Goal: Task Accomplishment & Management: Manage account settings

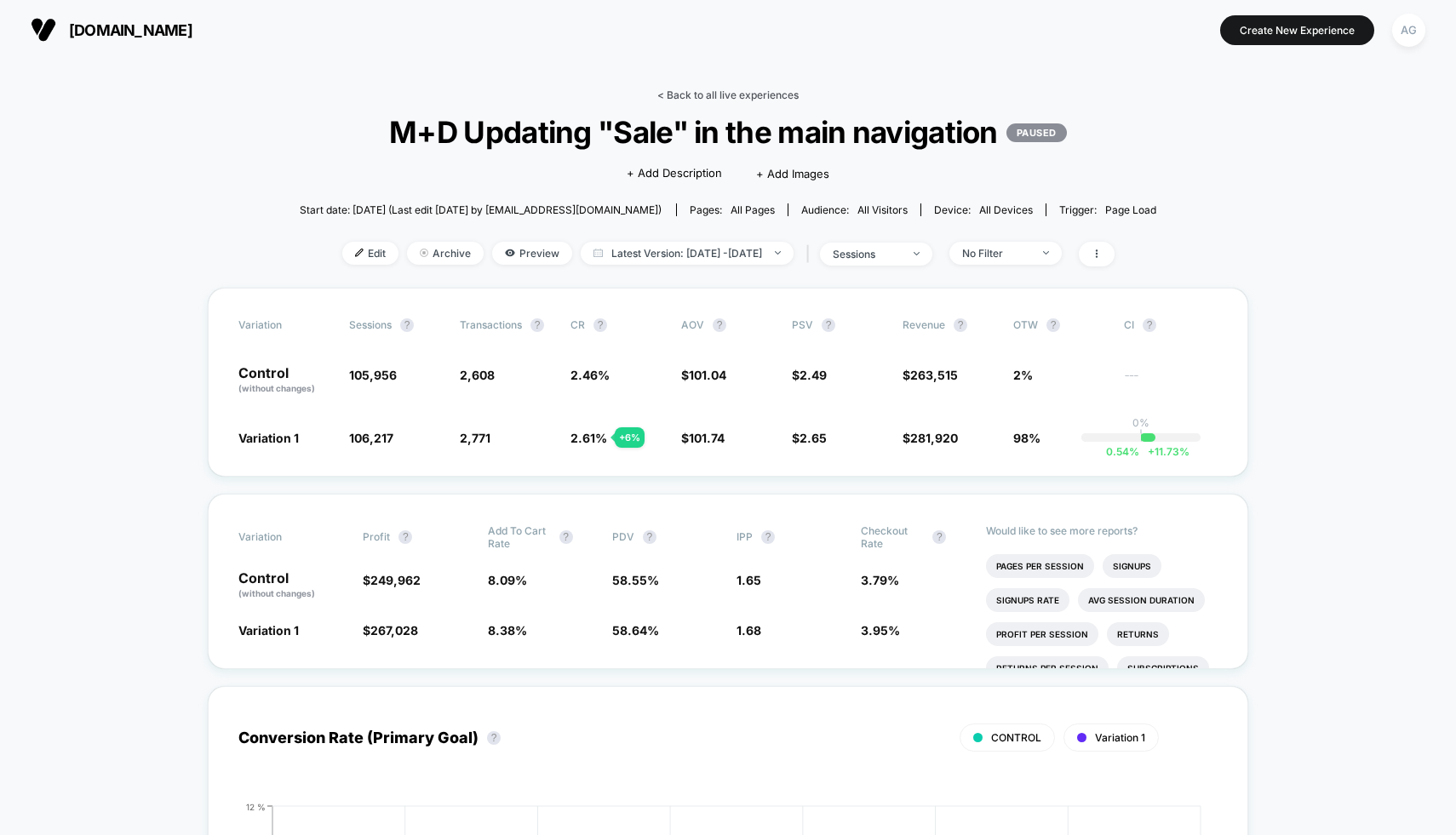
click at [766, 100] on link "< Back to all live experiences" at bounding box center [727, 95] width 141 height 13
click at [766, 95] on link "< Back to all live experiences" at bounding box center [727, 95] width 141 height 13
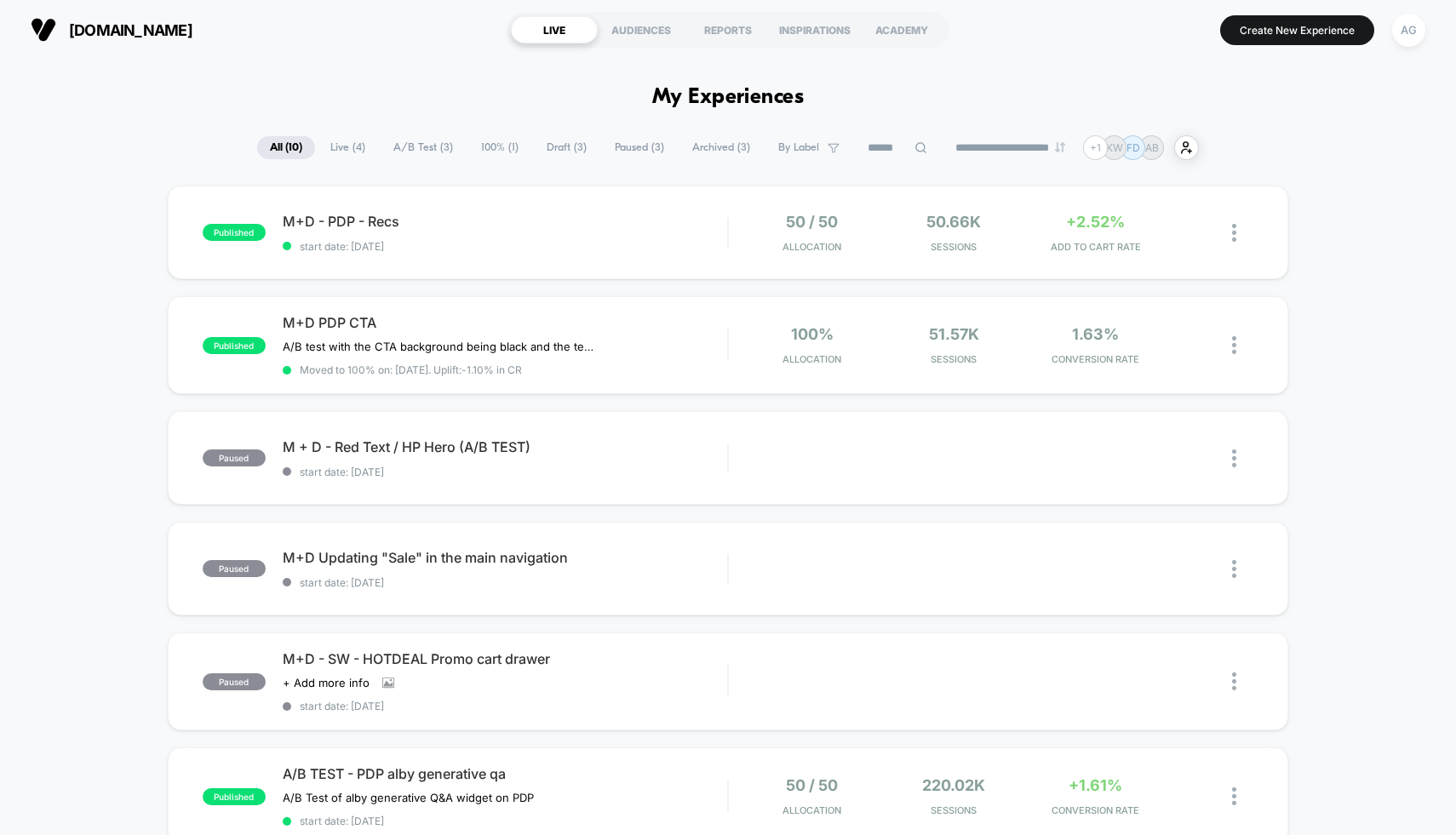
click at [499, 141] on span "100% ( 1 )" at bounding box center [500, 147] width 63 height 23
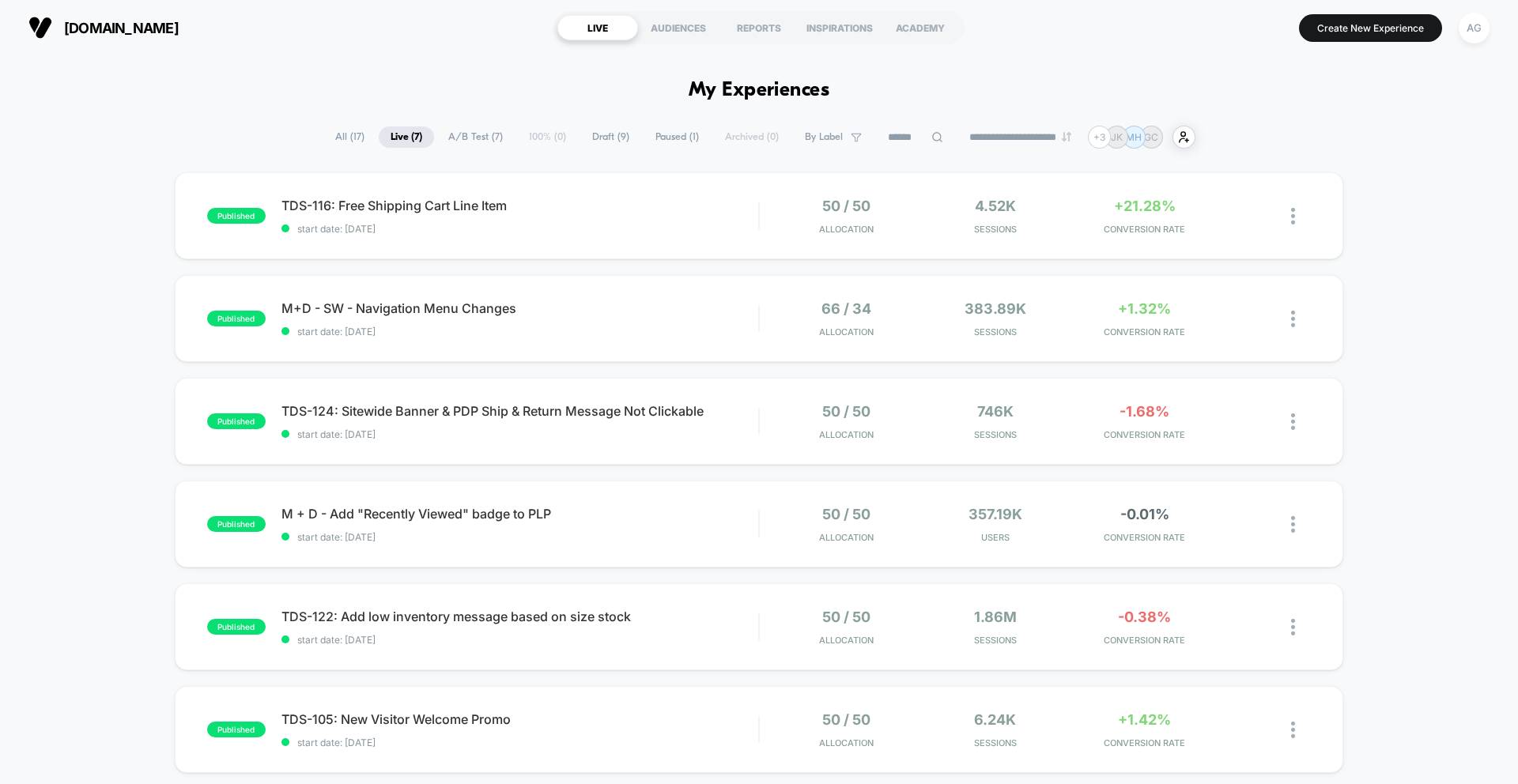
click at [127, 20] on span "[DOMAIN_NAME]" at bounding box center [121, 28] width 115 height 17
click at [38, 39] on img at bounding box center [40, 28] width 24 height 24
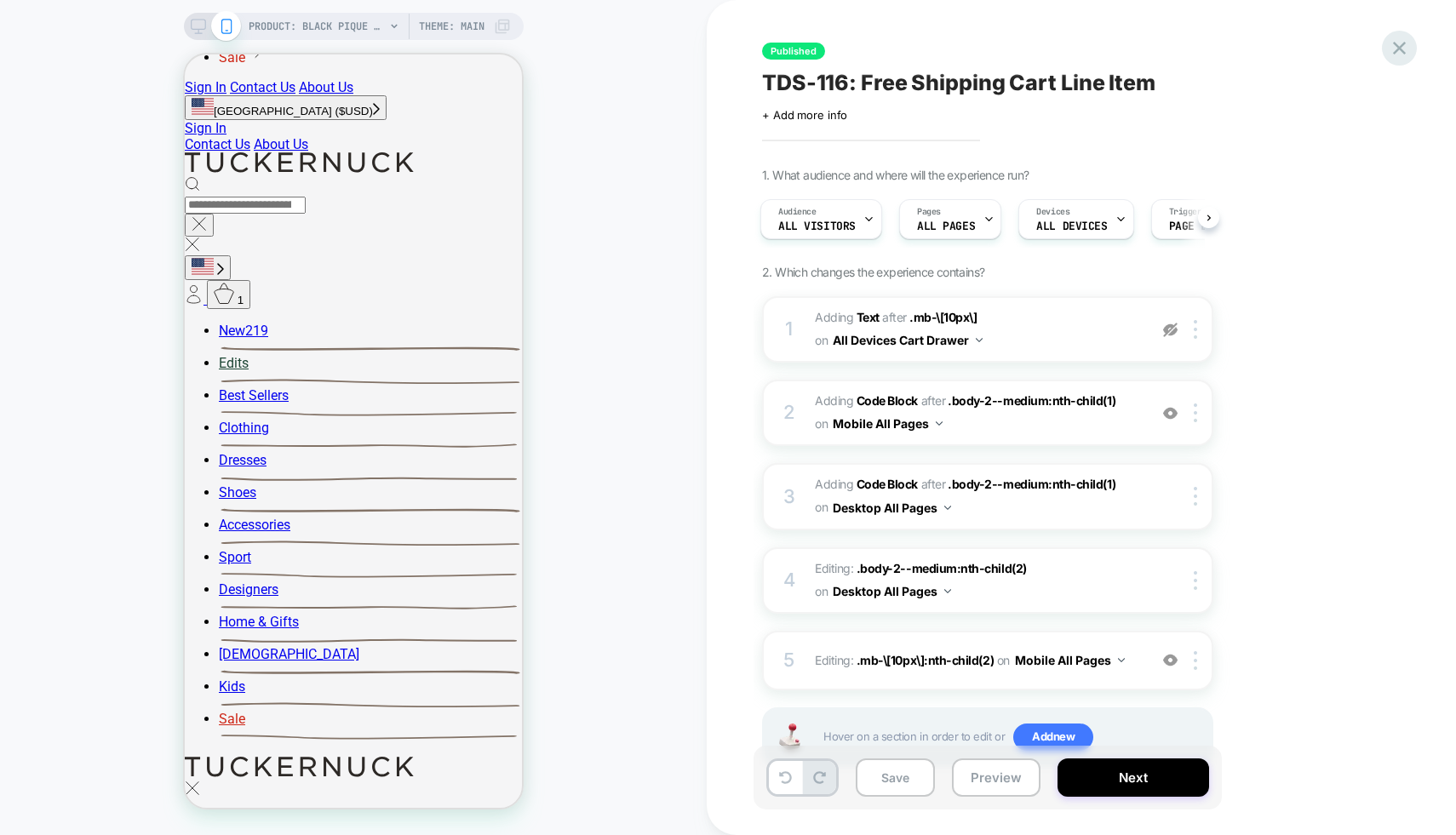
click at [1399, 46] on icon at bounding box center [1399, 47] width 13 height 13
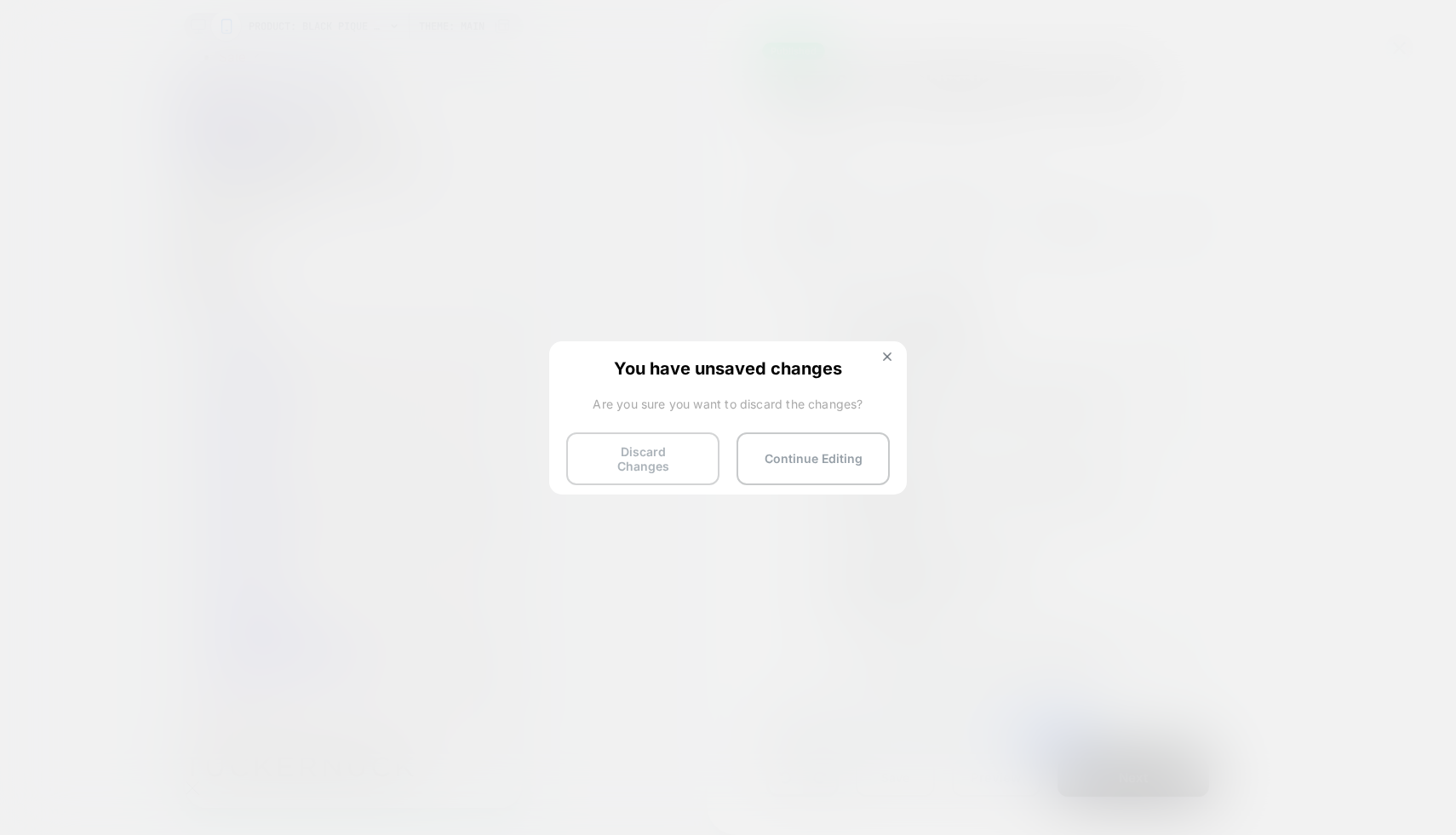
click at [659, 451] on button "Discard Changes" at bounding box center [642, 458] width 153 height 52
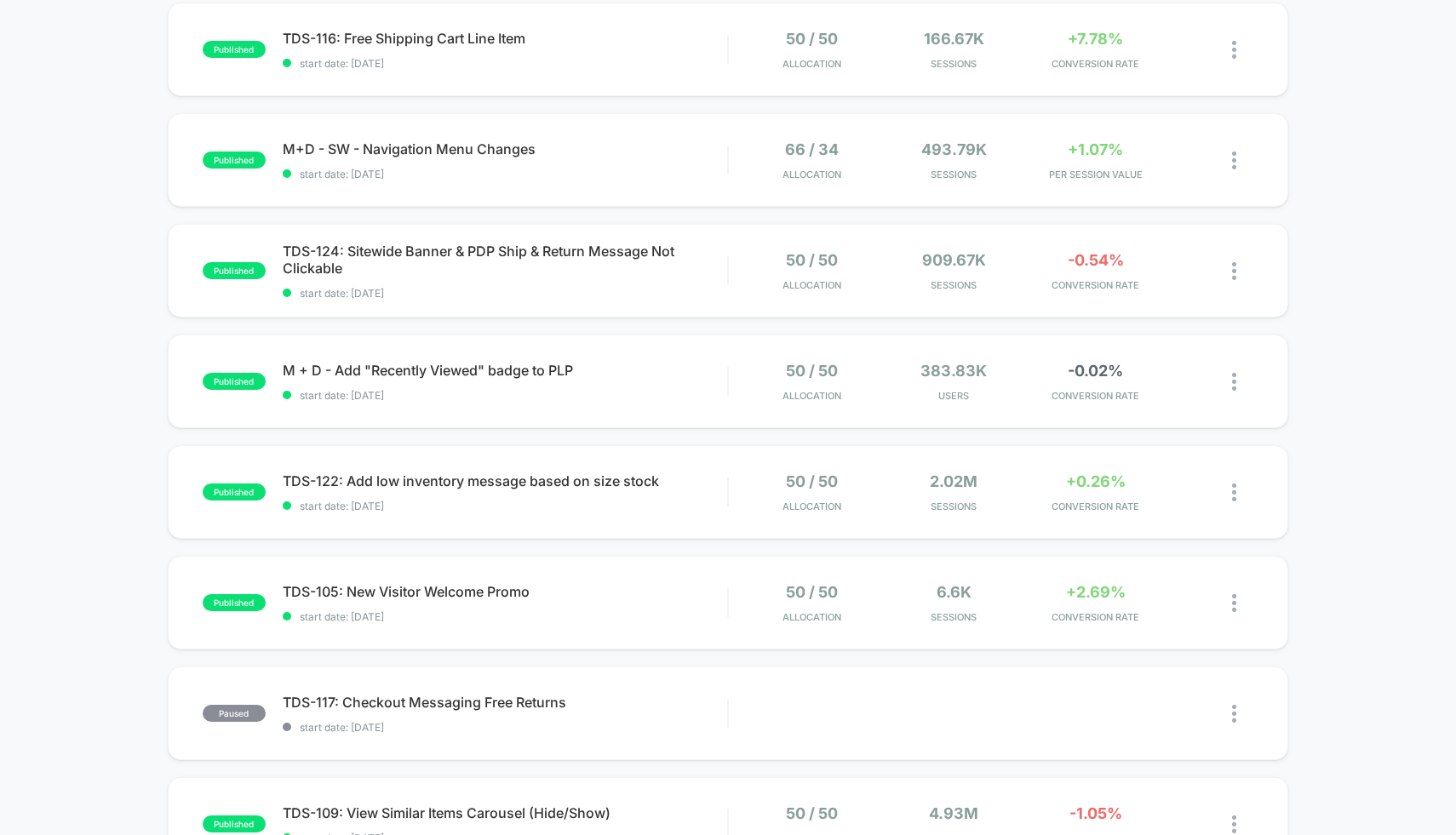
scroll to position [300, 0]
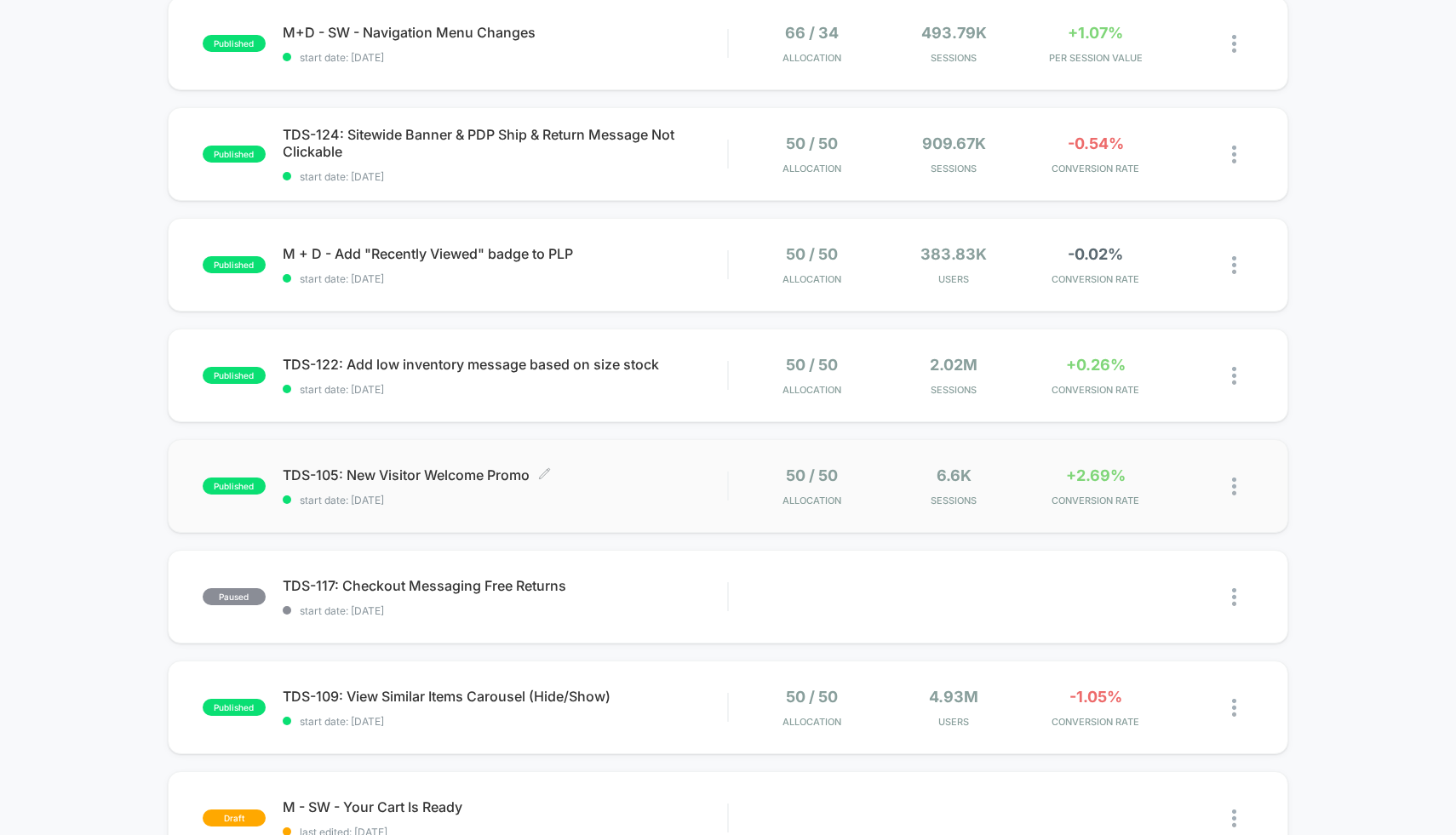
click at [663, 476] on span "TDS-105: New Visitor Welcome Promo Click to edit experience details" at bounding box center [505, 475] width 445 height 17
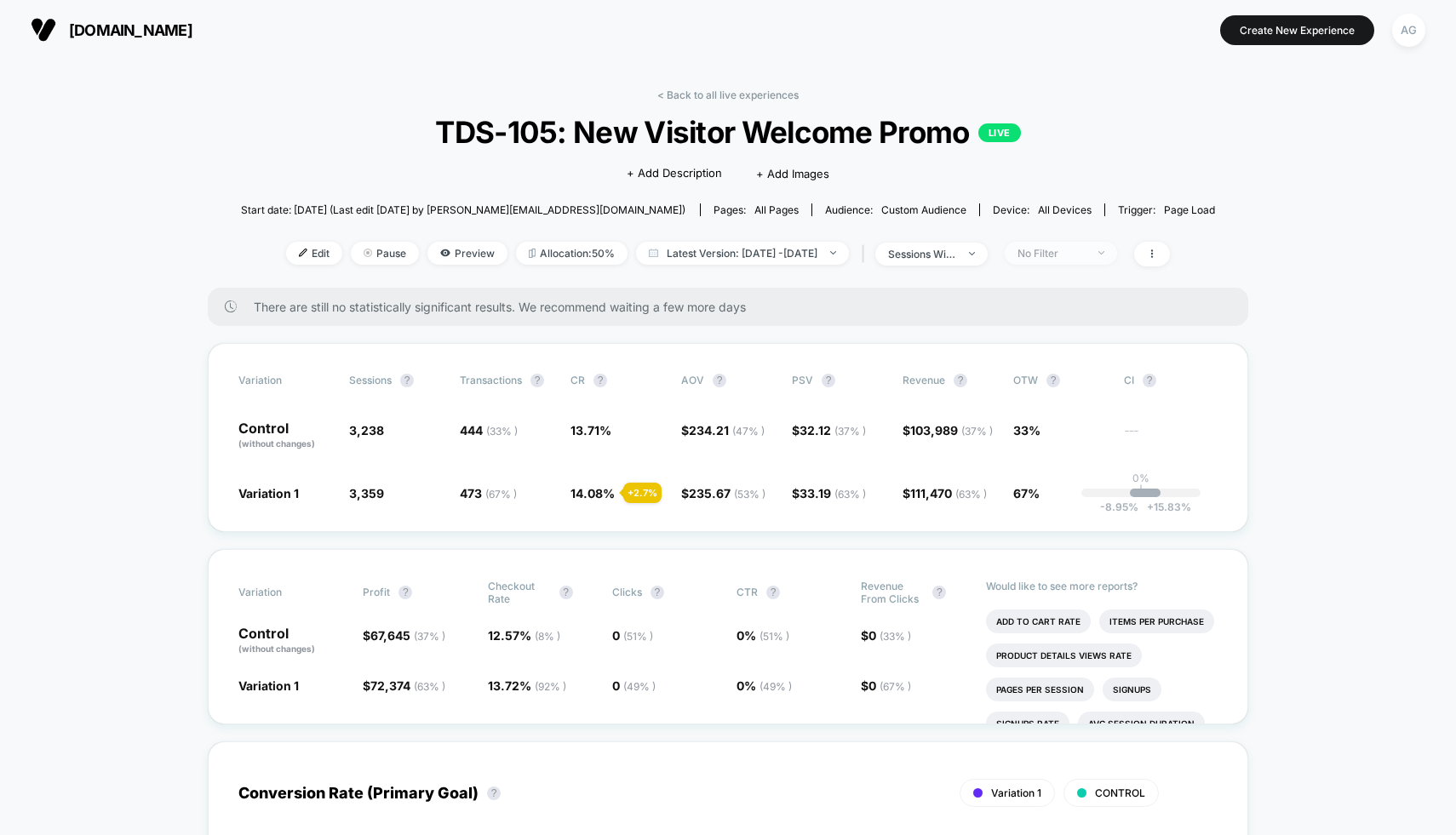
click at [1117, 258] on span "No Filter" at bounding box center [1061, 252] width 113 height 23
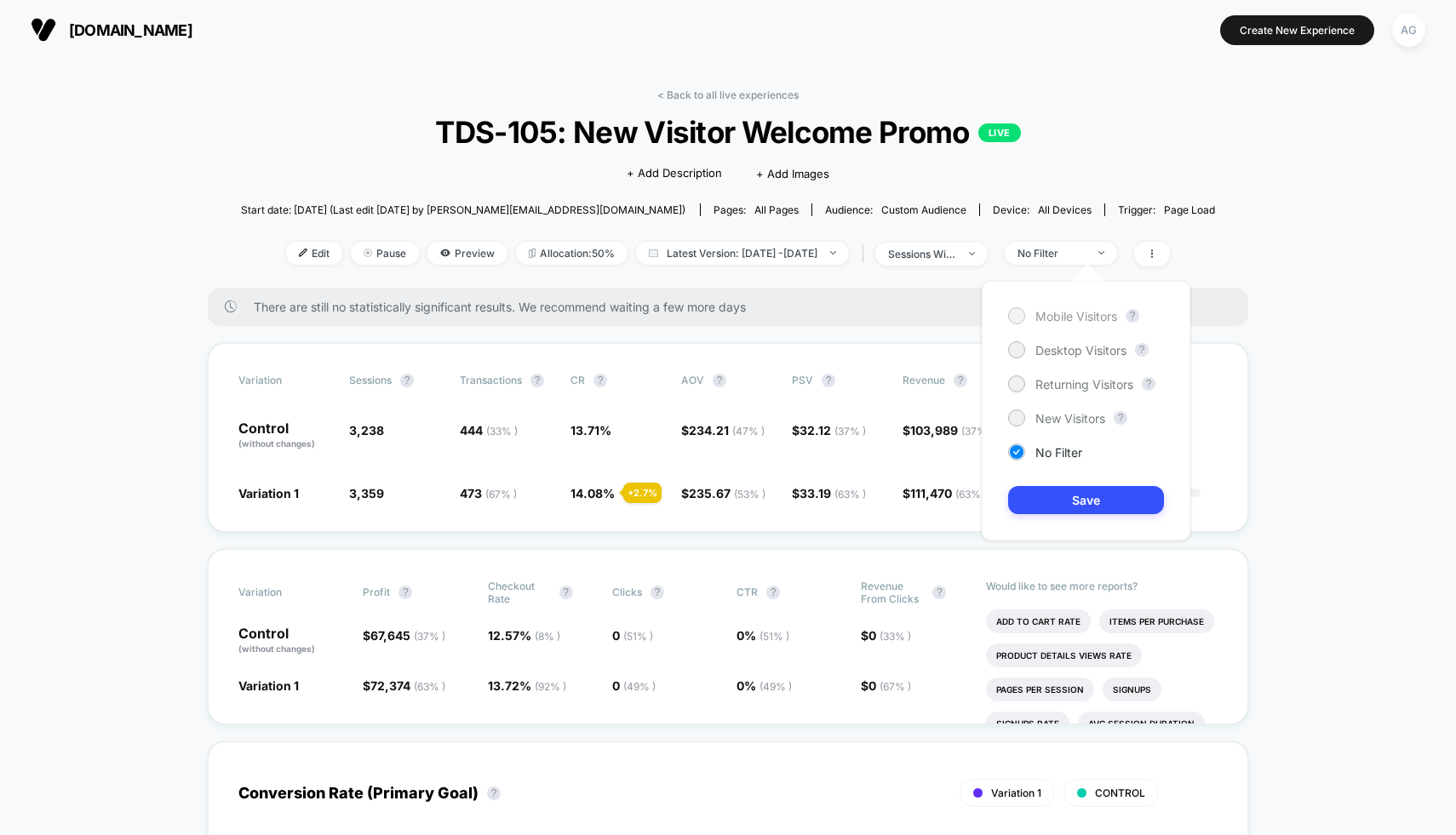
click at [1090, 313] on span "Mobile Visitors" at bounding box center [1076, 316] width 82 height 15
click at [1085, 493] on button "Save" at bounding box center [1086, 500] width 156 height 28
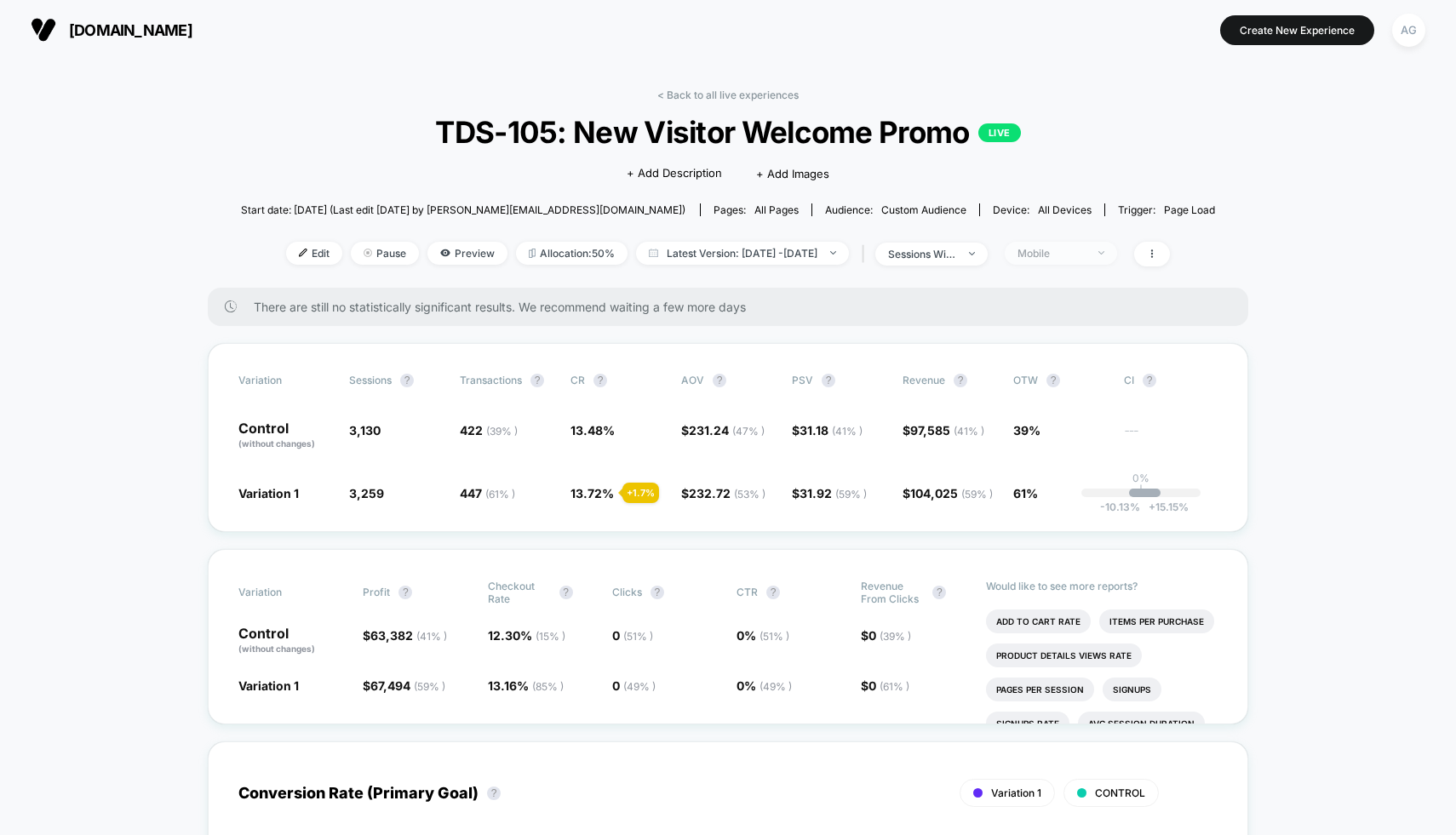
click at [1085, 253] on div "Mobile" at bounding box center [1051, 253] width 68 height 13
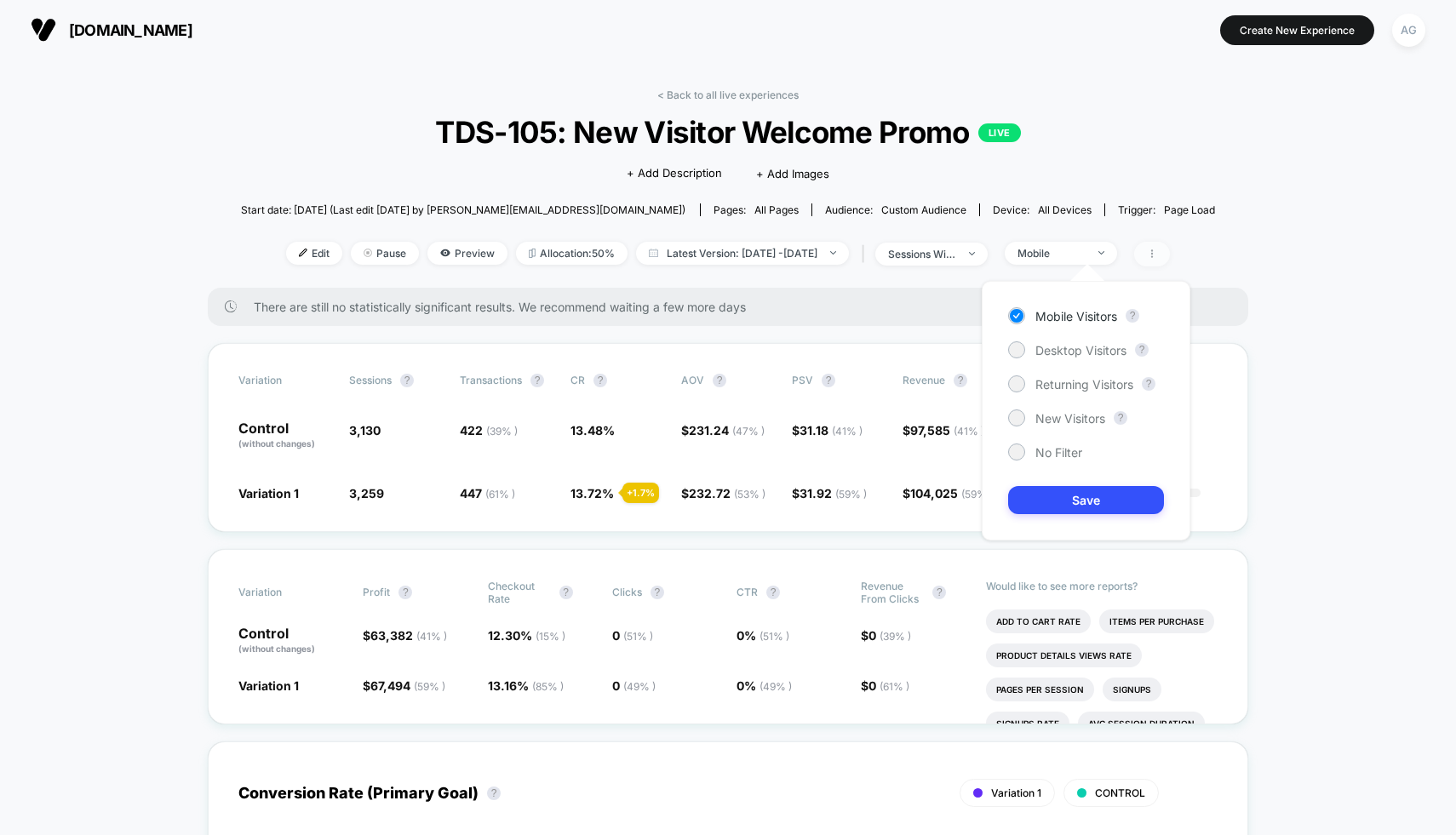
click at [1157, 253] on icon at bounding box center [1151, 253] width 10 height 10
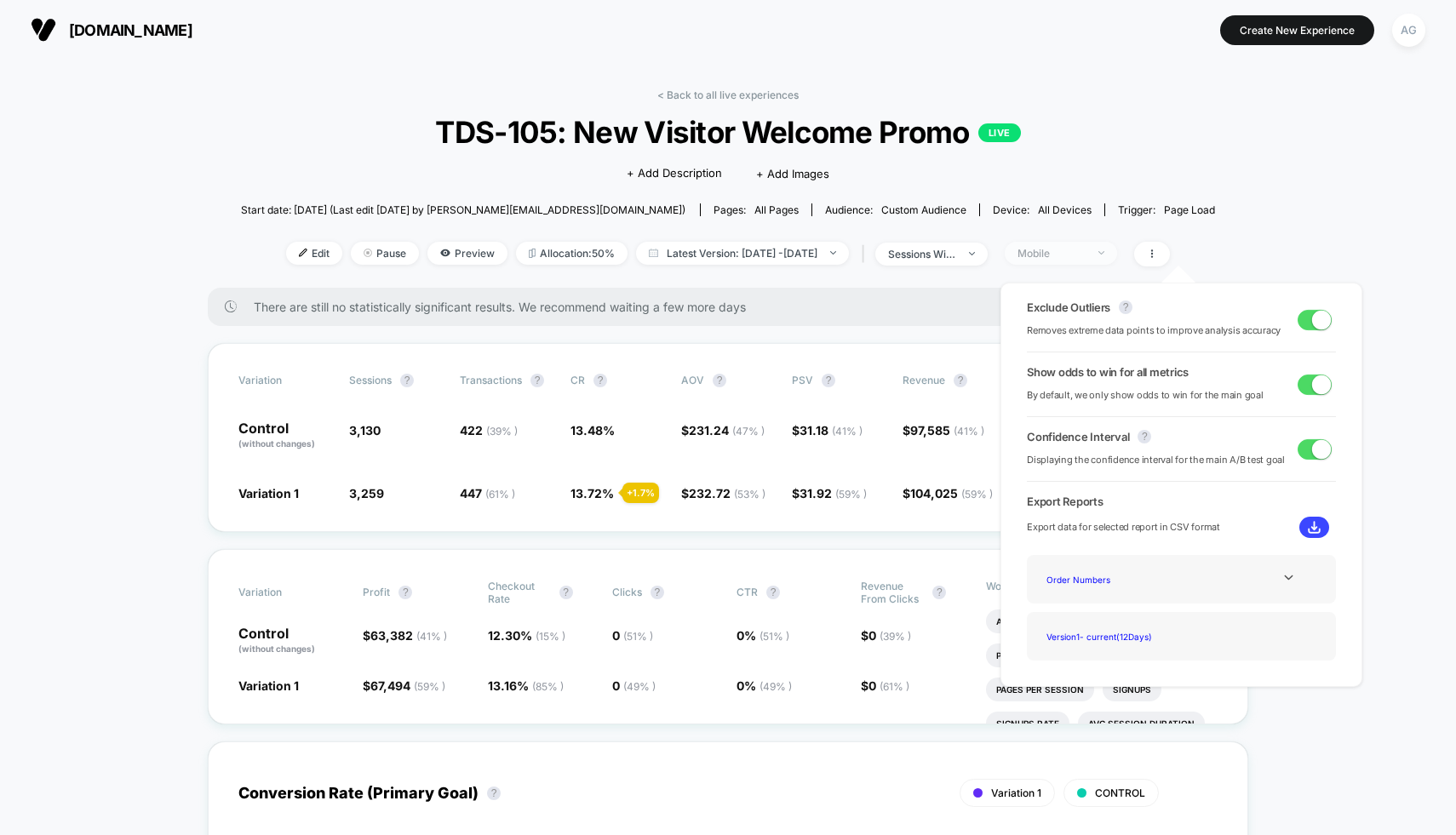
click at [1117, 253] on span "Mobile" at bounding box center [1061, 252] width 113 height 23
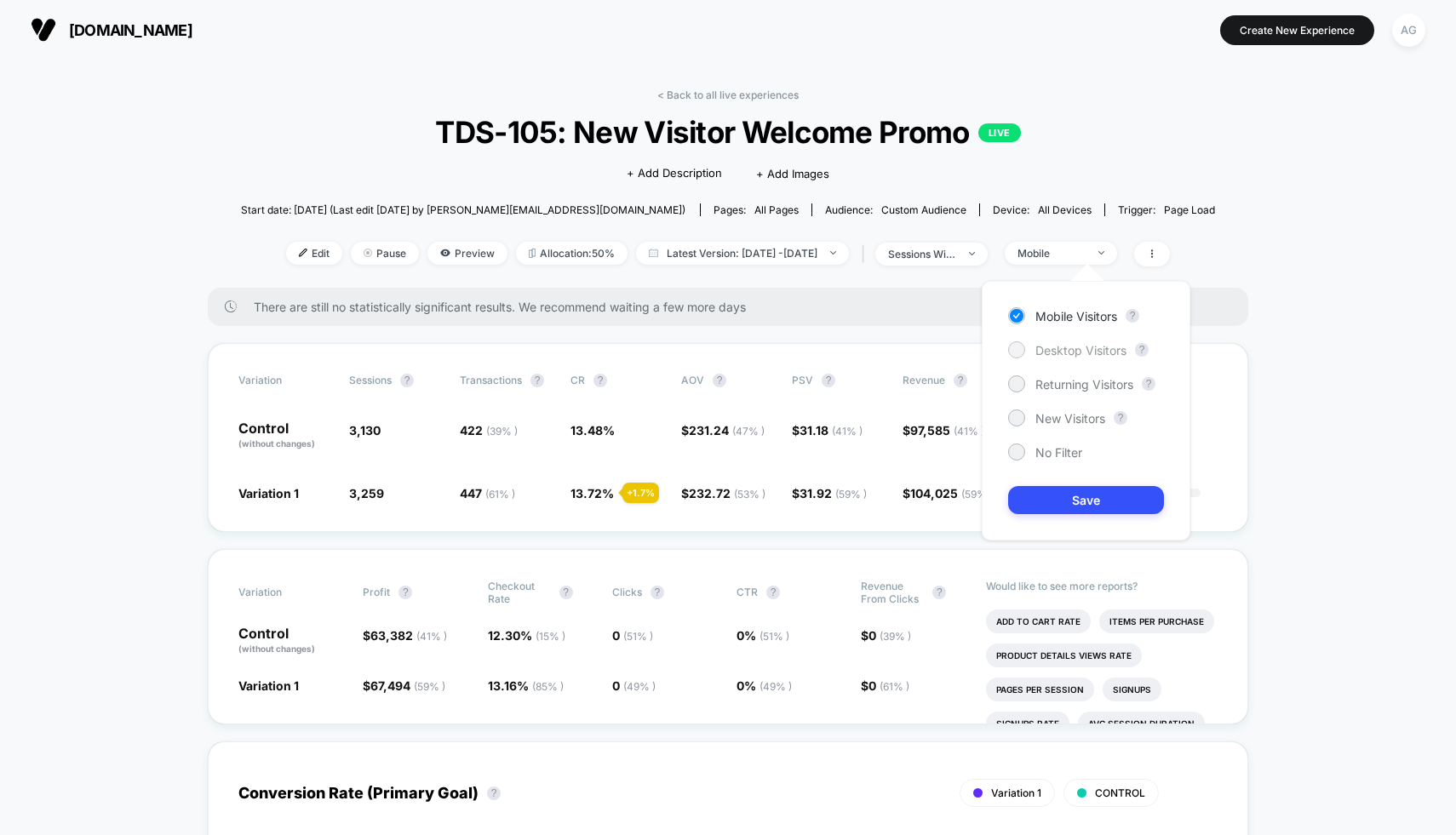
click at [1067, 351] on span "Desktop Visitors" at bounding box center [1081, 350] width 91 height 15
click at [1059, 494] on button "Save" at bounding box center [1086, 500] width 156 height 28
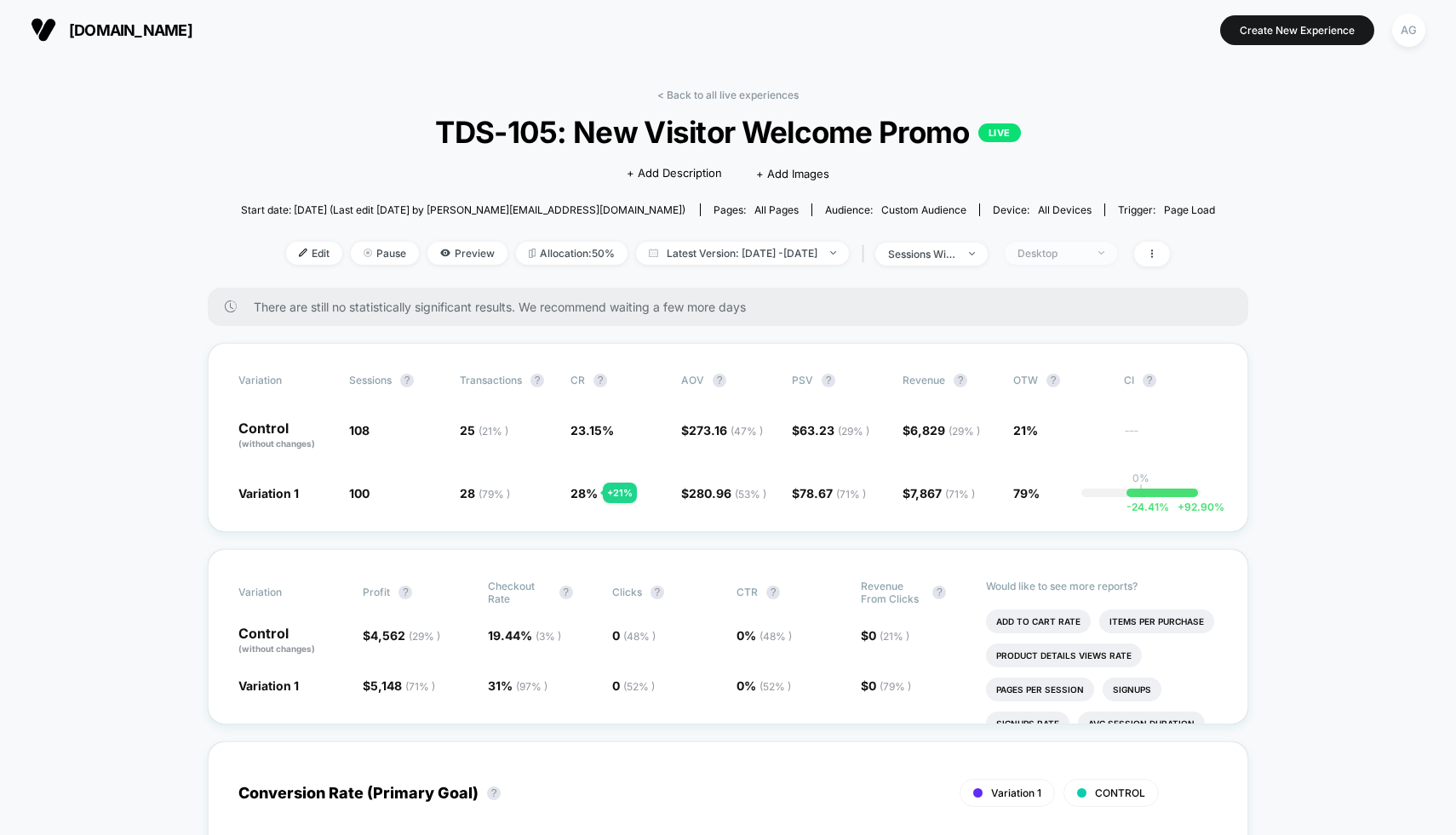
click at [1085, 250] on div "Desktop" at bounding box center [1051, 253] width 68 height 13
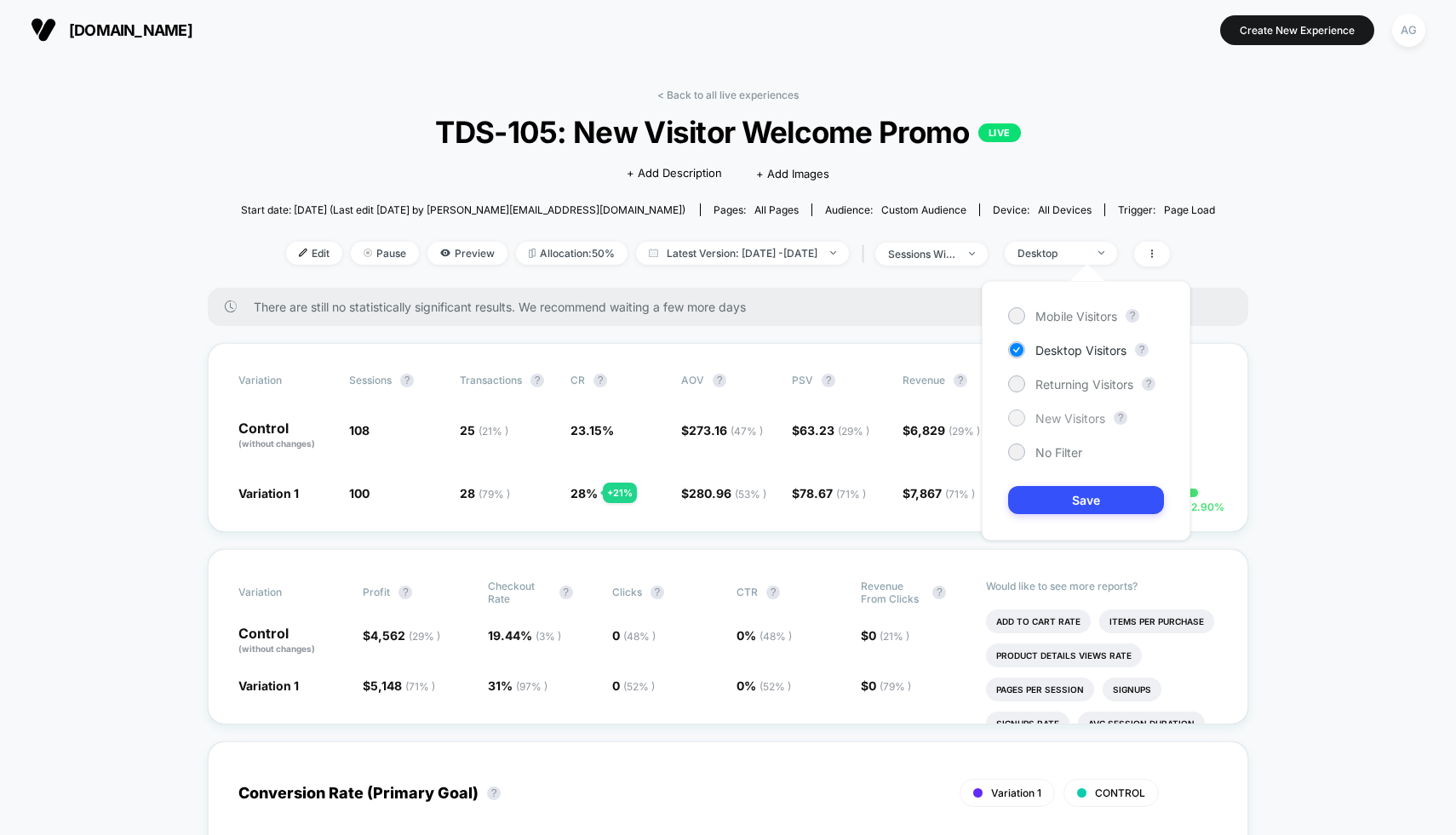
click at [1071, 418] on span "New Visitors" at bounding box center [1070, 418] width 70 height 15
click at [1071, 508] on button "Save" at bounding box center [1086, 500] width 156 height 28
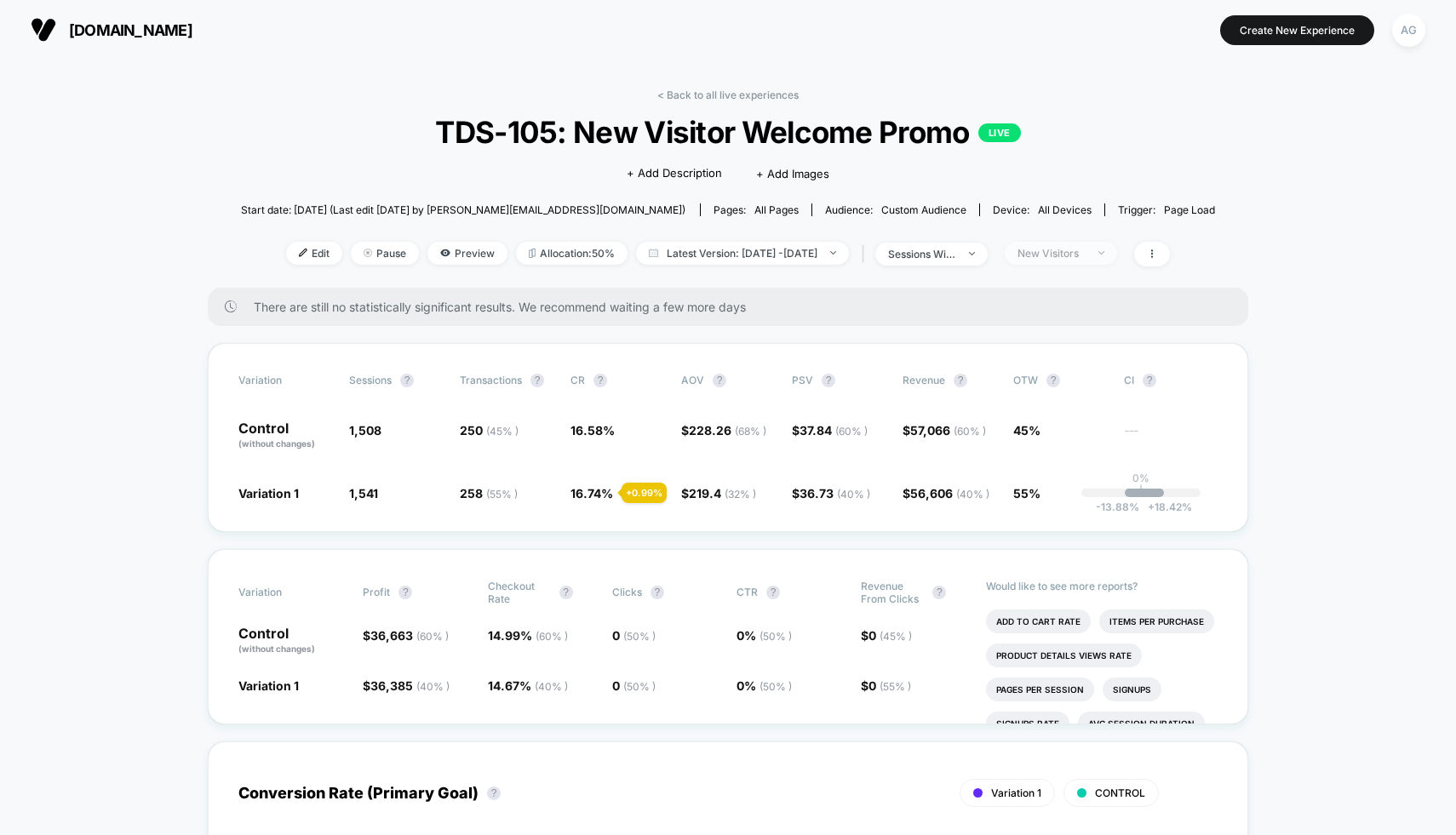
click at [1085, 247] on div "New Visitors" at bounding box center [1051, 253] width 68 height 13
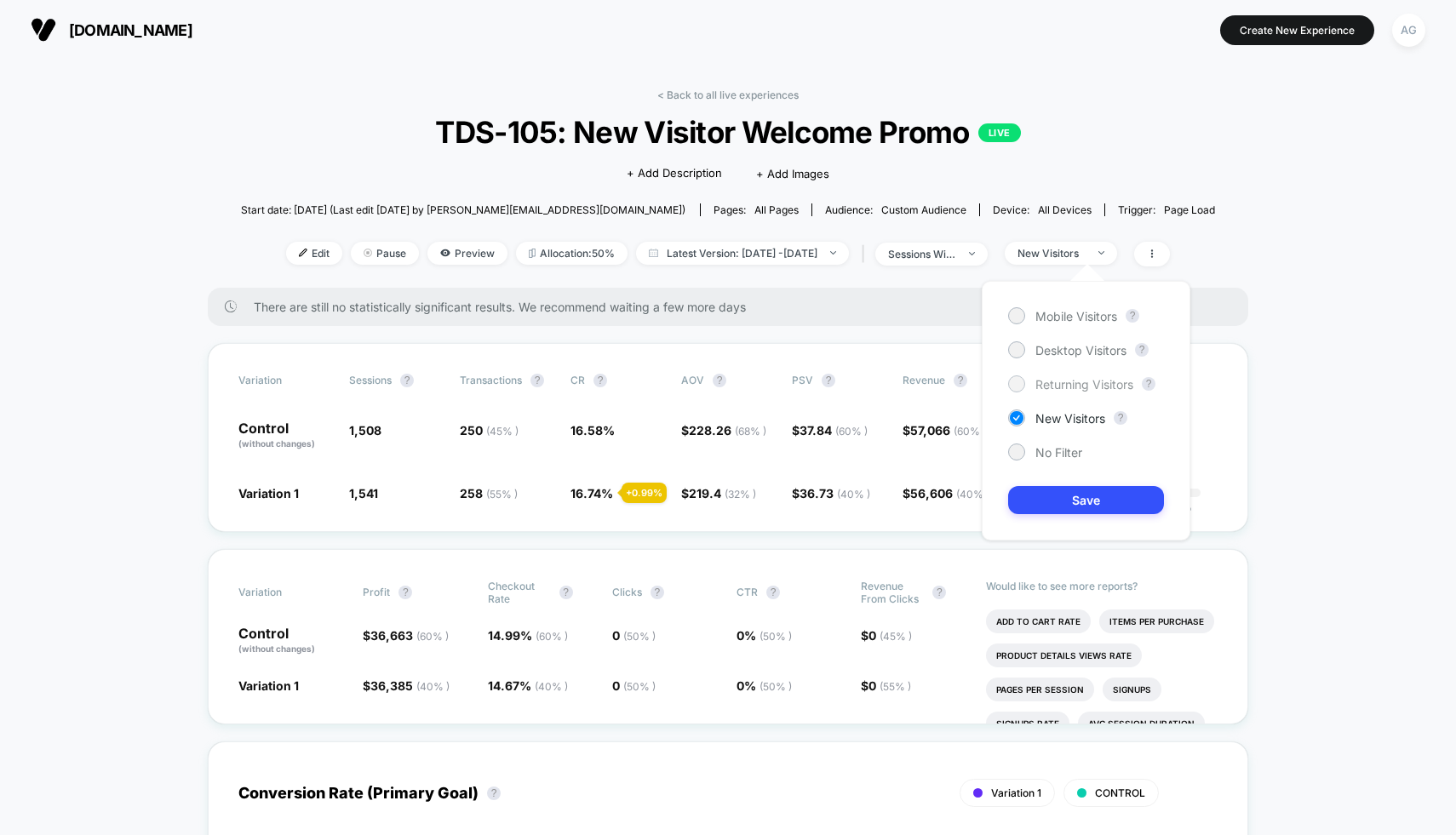
click at [1057, 381] on span "Returning Visitors" at bounding box center [1084, 384] width 98 height 15
click at [1075, 503] on button "Save" at bounding box center [1086, 500] width 156 height 28
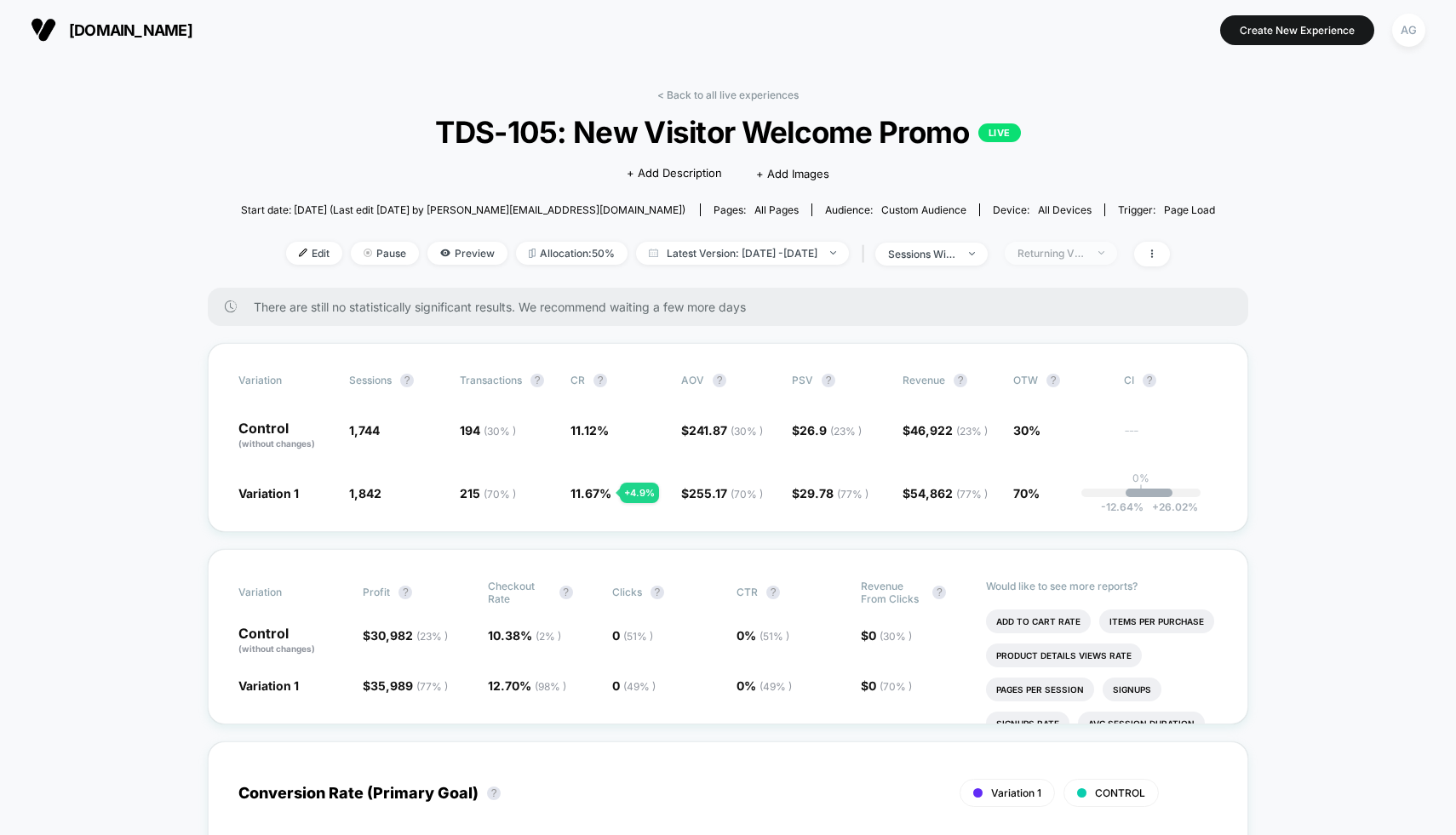
click at [1085, 254] on div "Returning Visitors" at bounding box center [1051, 253] width 68 height 13
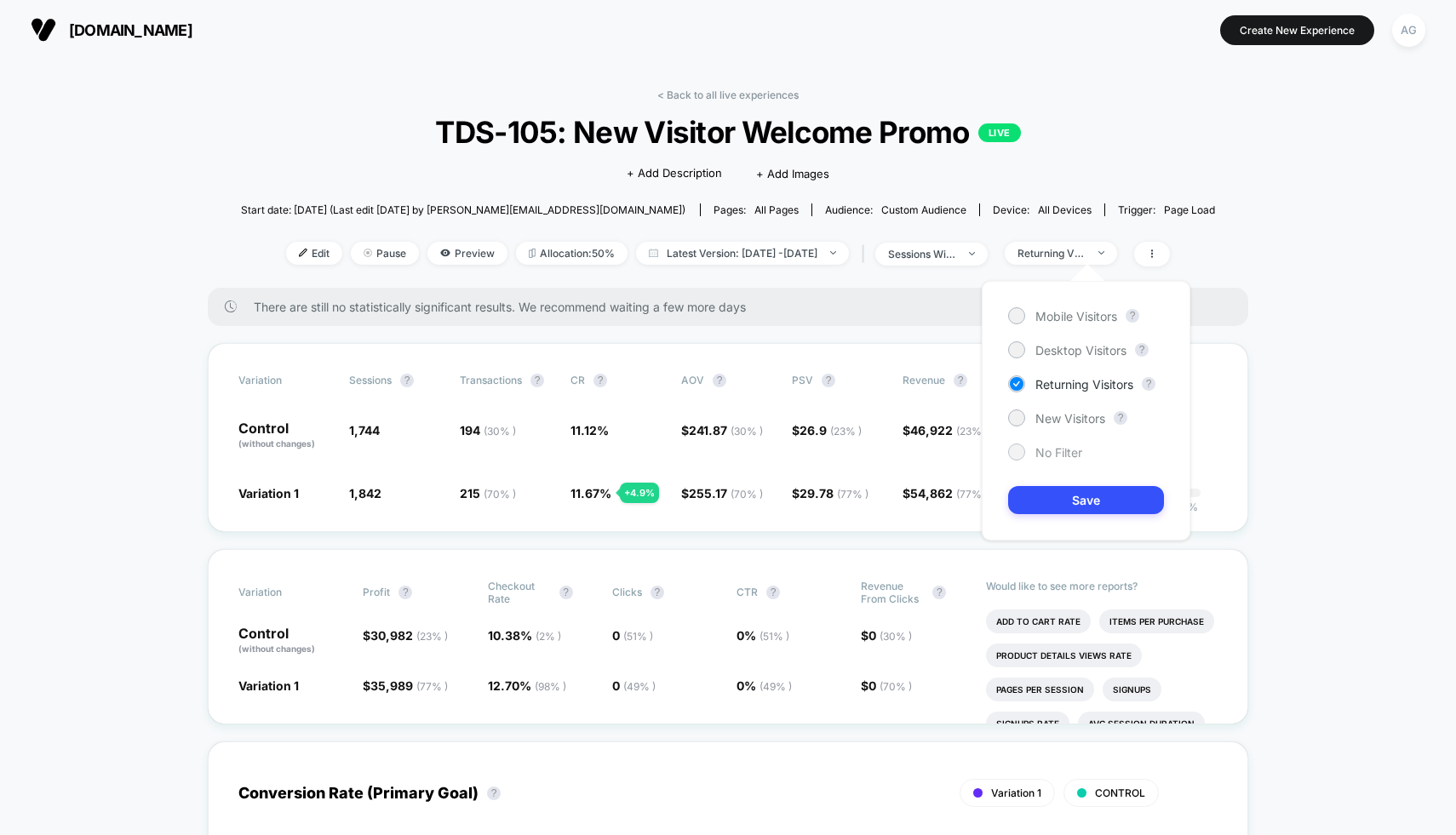
click at [1043, 449] on span "No Filter" at bounding box center [1058, 452] width 46 height 15
click at [1043, 493] on button "Save" at bounding box center [1086, 500] width 156 height 28
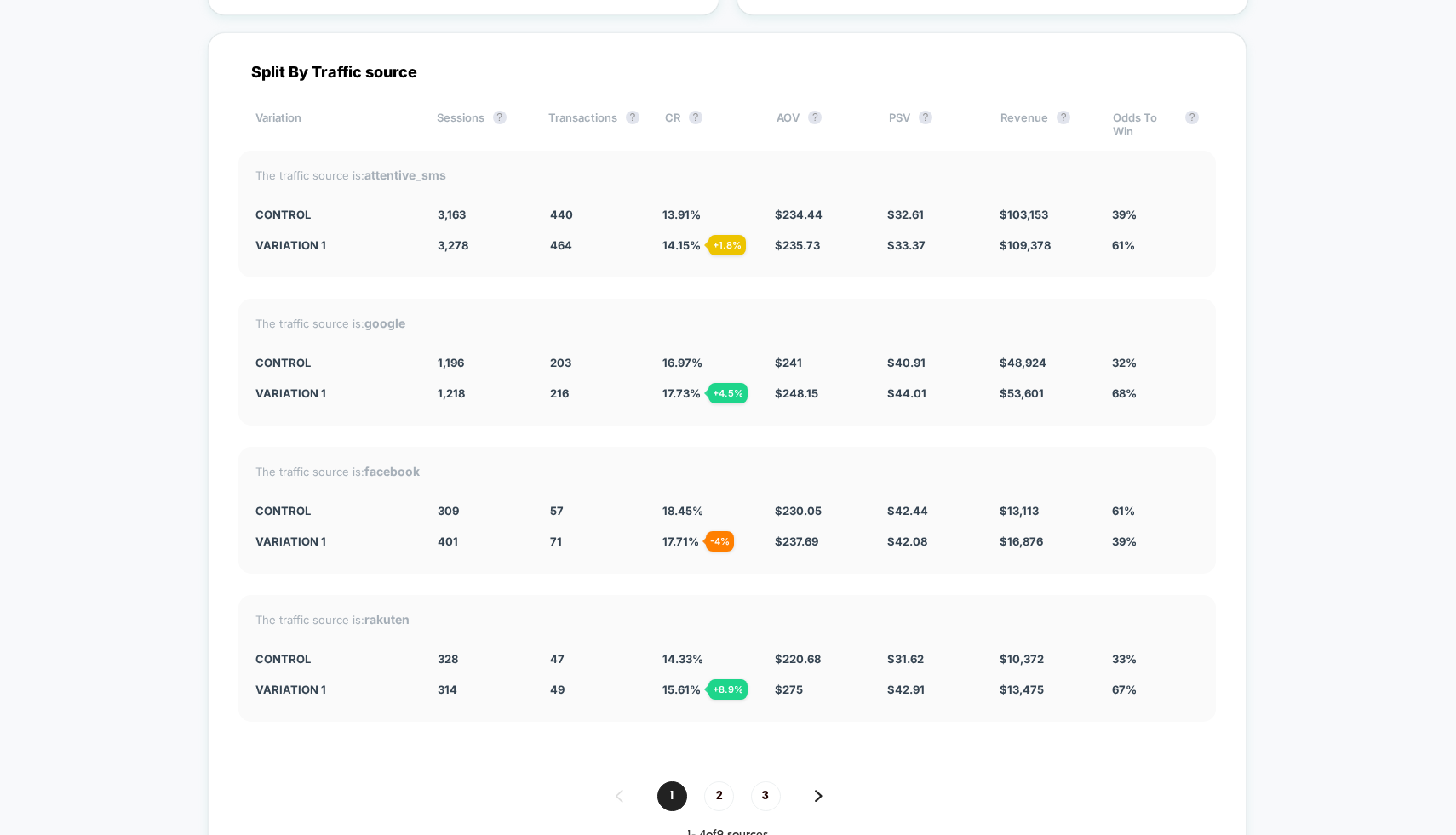
scroll to position [3473, 0]
